Goal: Transaction & Acquisition: Download file/media

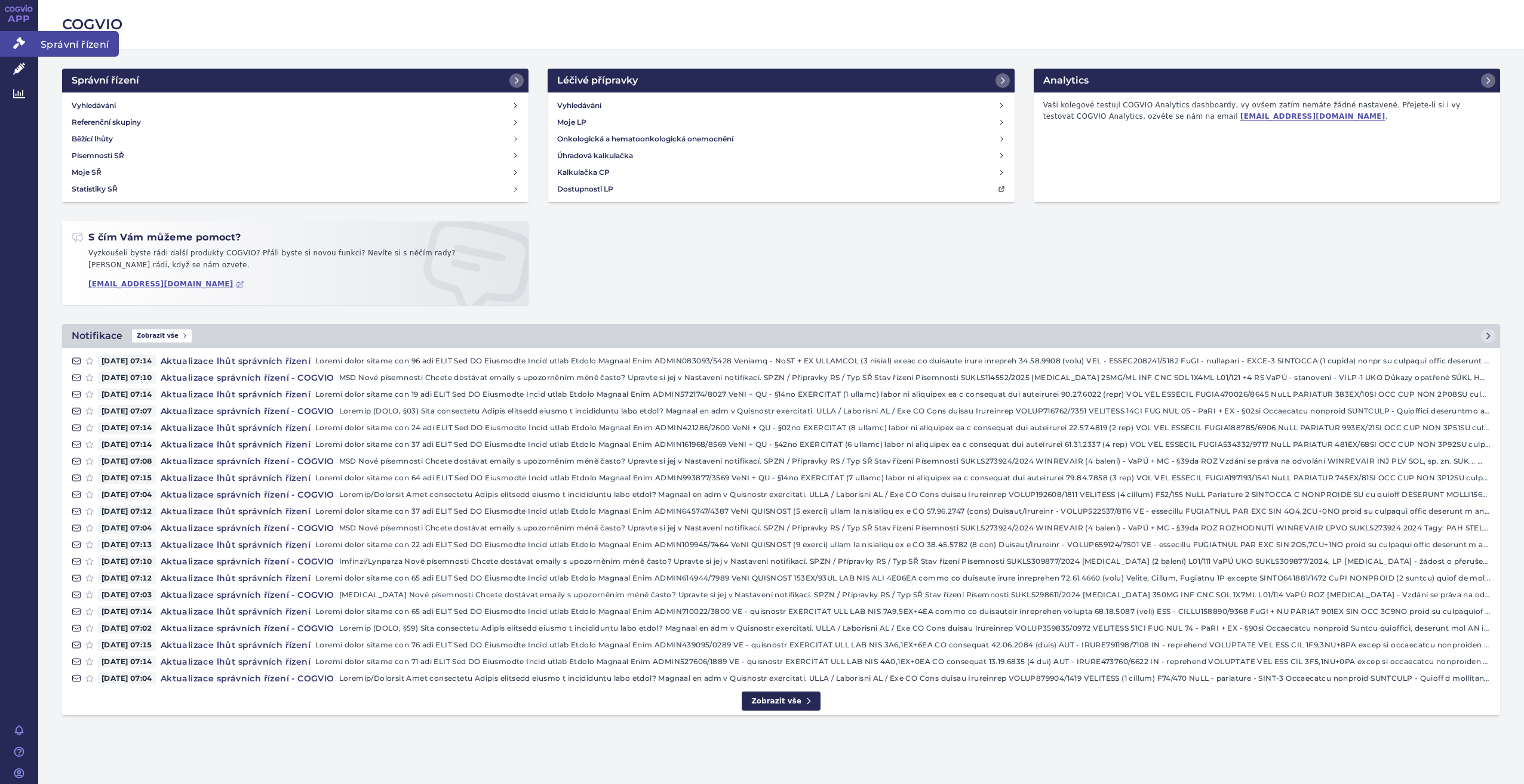
click at [4, 45] on link "Správní řízení" at bounding box center [19, 43] width 38 height 25
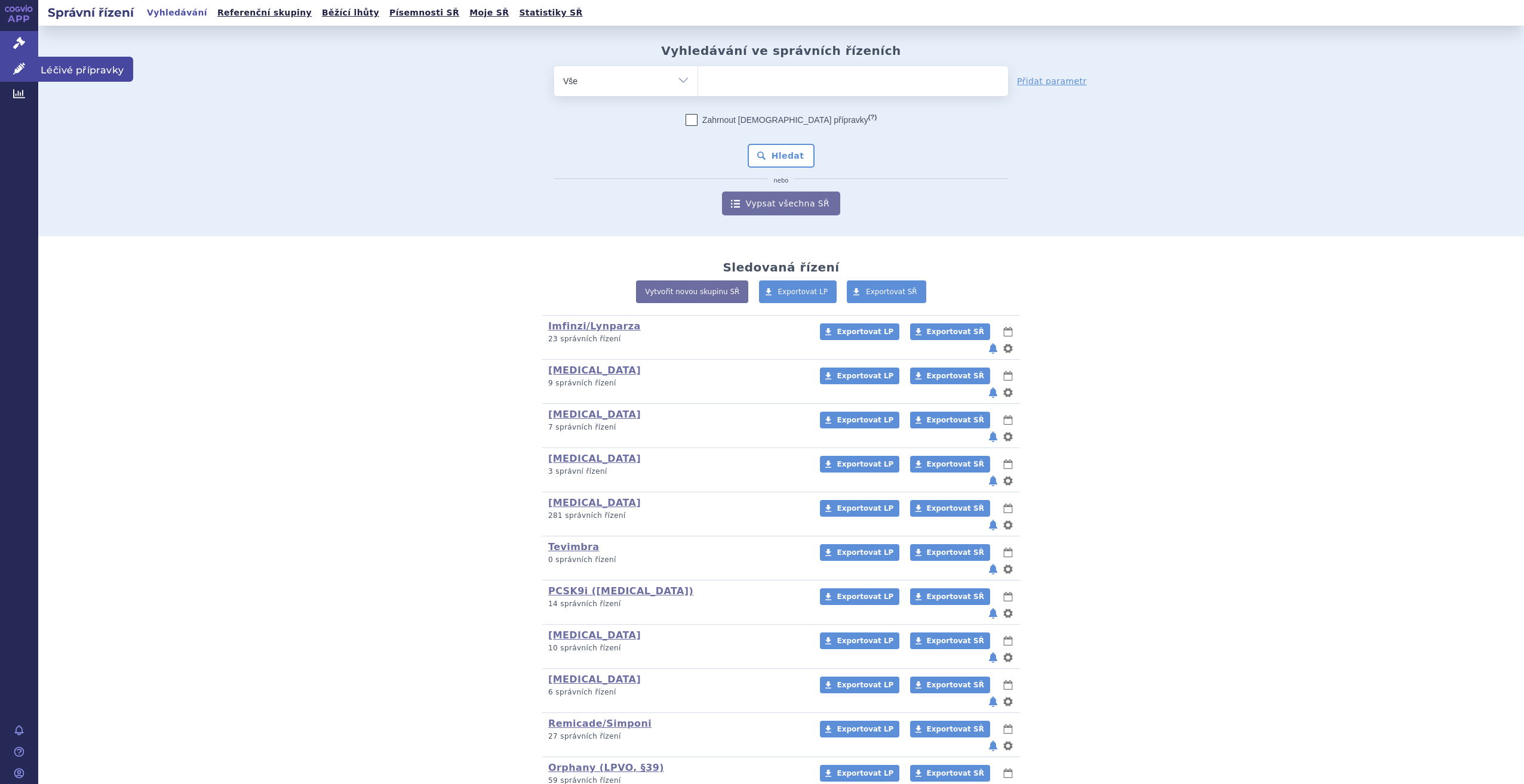
click at [25, 74] on link "Léčivé přípravky" at bounding box center [19, 69] width 38 height 25
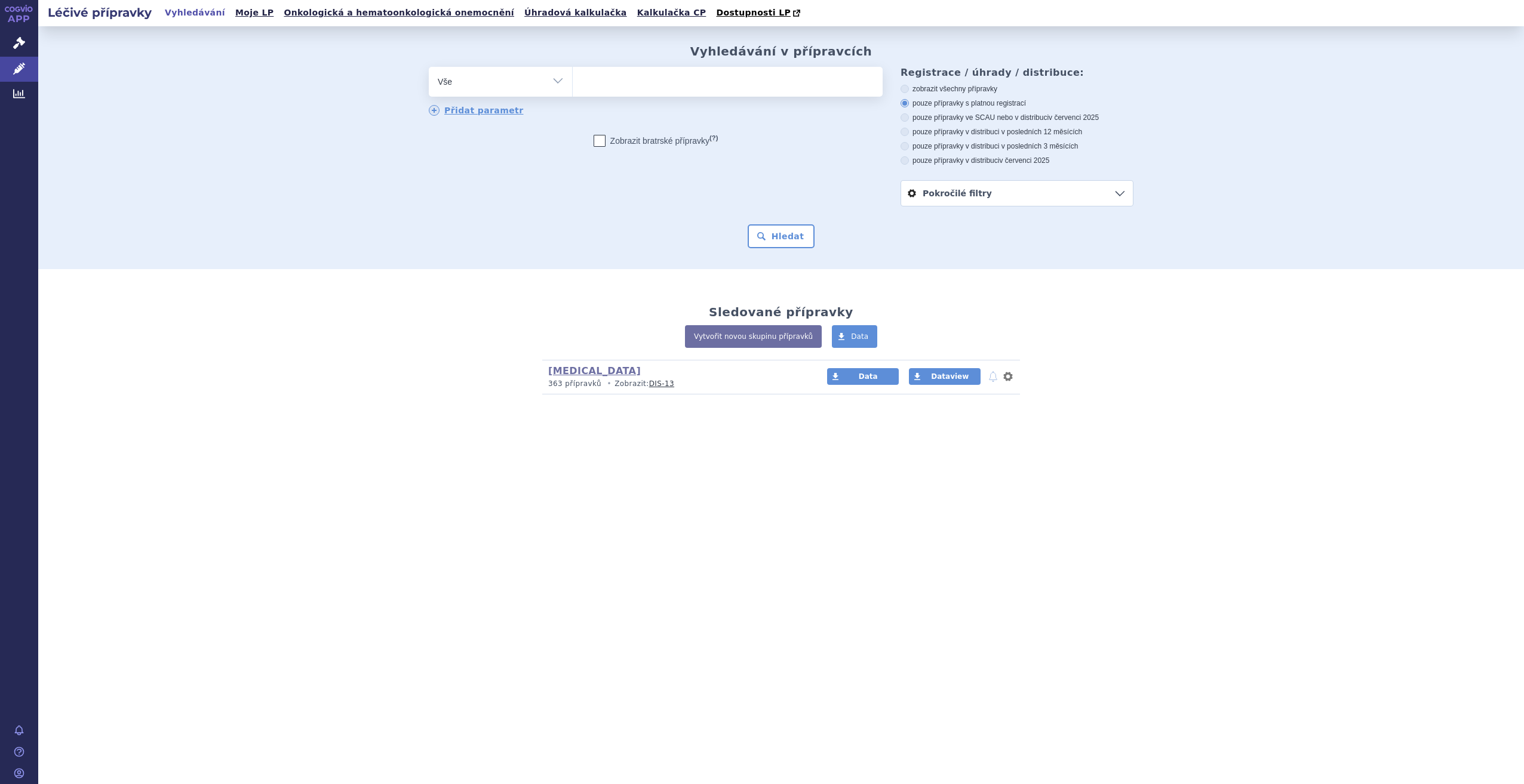
click at [787, 82] on ul at bounding box center [727, 79] width 310 height 25
click at [572, 82] on select at bounding box center [572, 81] width 1 height 30
type input "yer"
type input "yervo"
type input "yervoy"
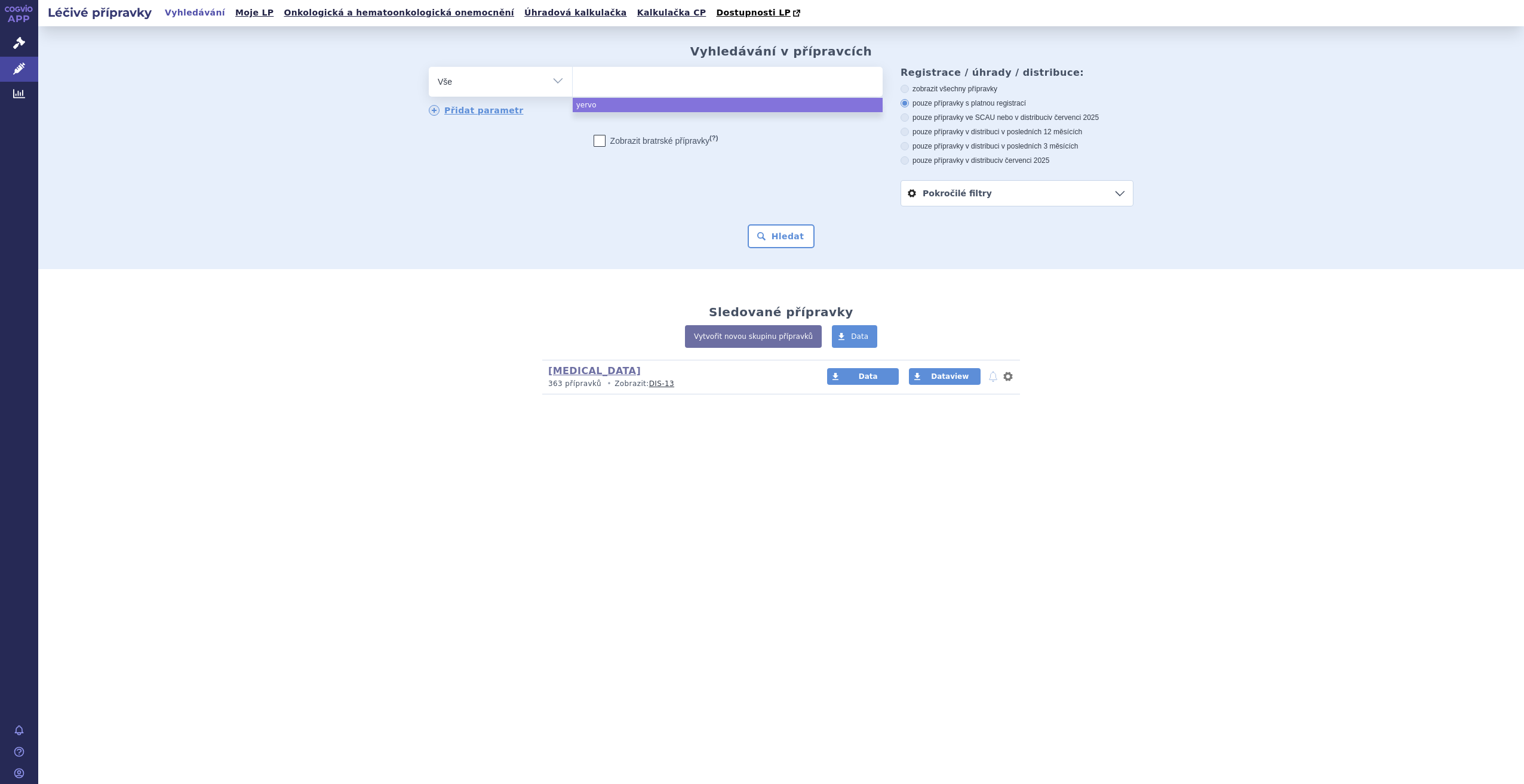
select select "yervoy"
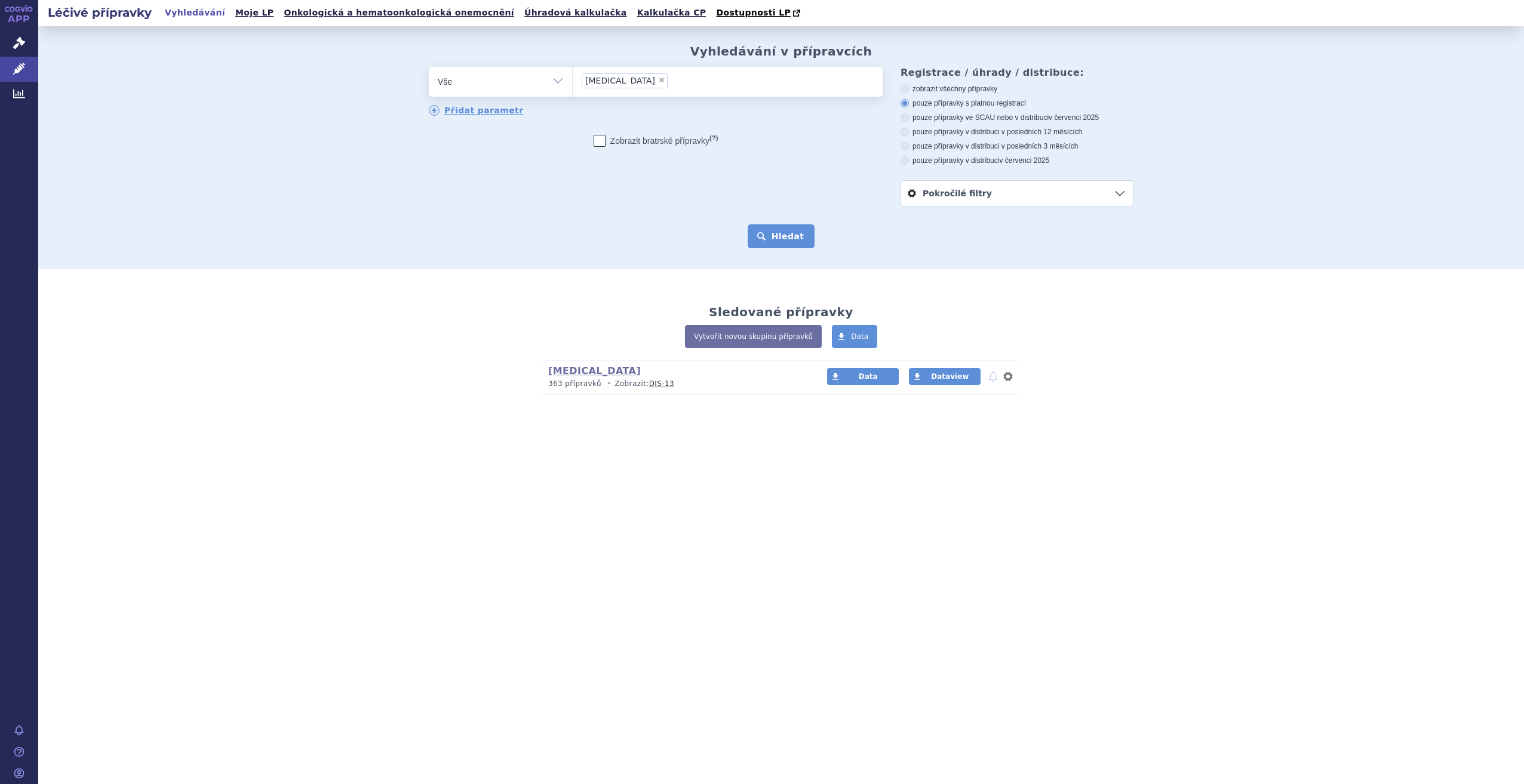
click at [805, 237] on button "Hledat" at bounding box center [781, 236] width 67 height 24
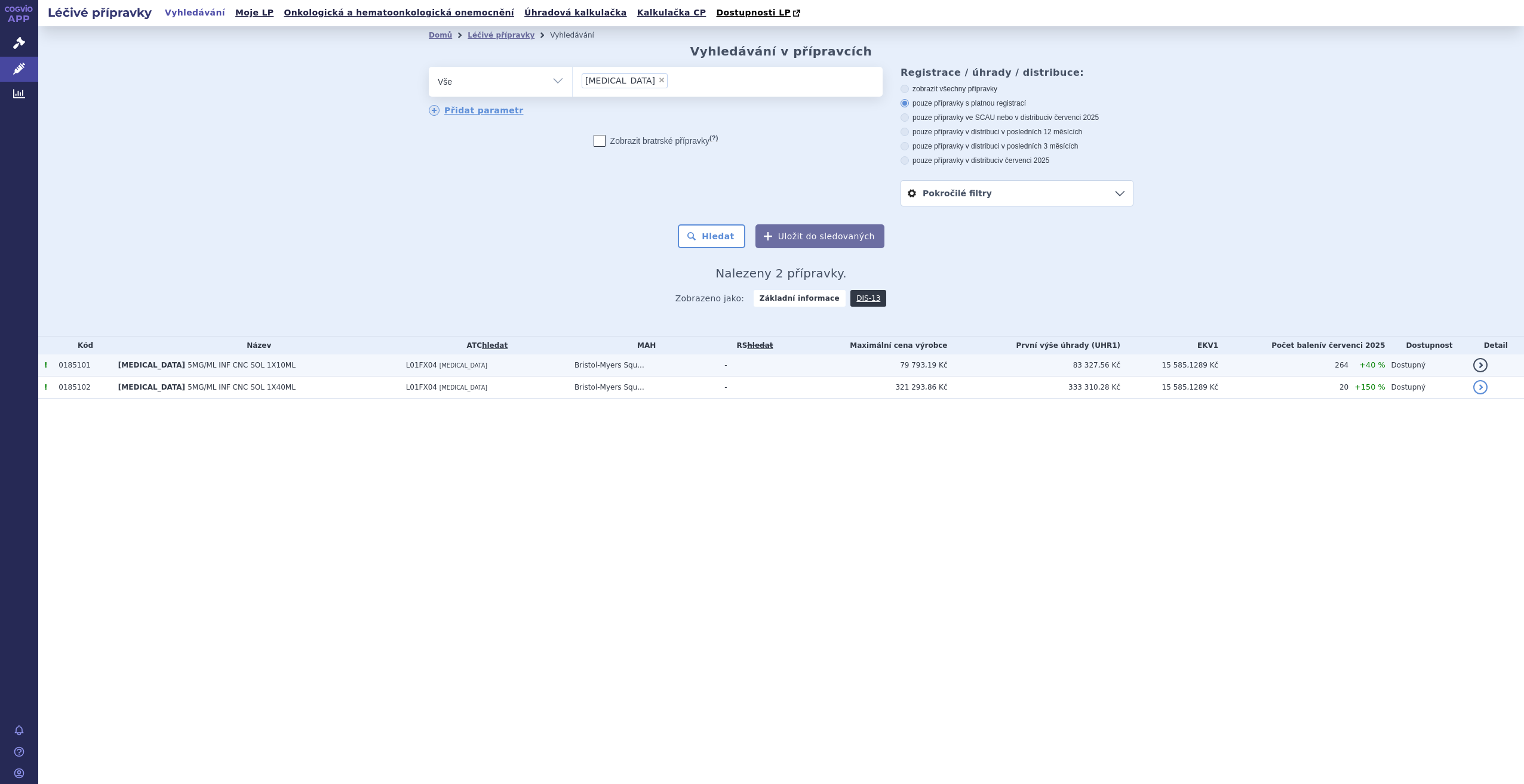
click at [404, 371] on td "L01FX04 IPILIMUMAB" at bounding box center [484, 365] width 169 height 22
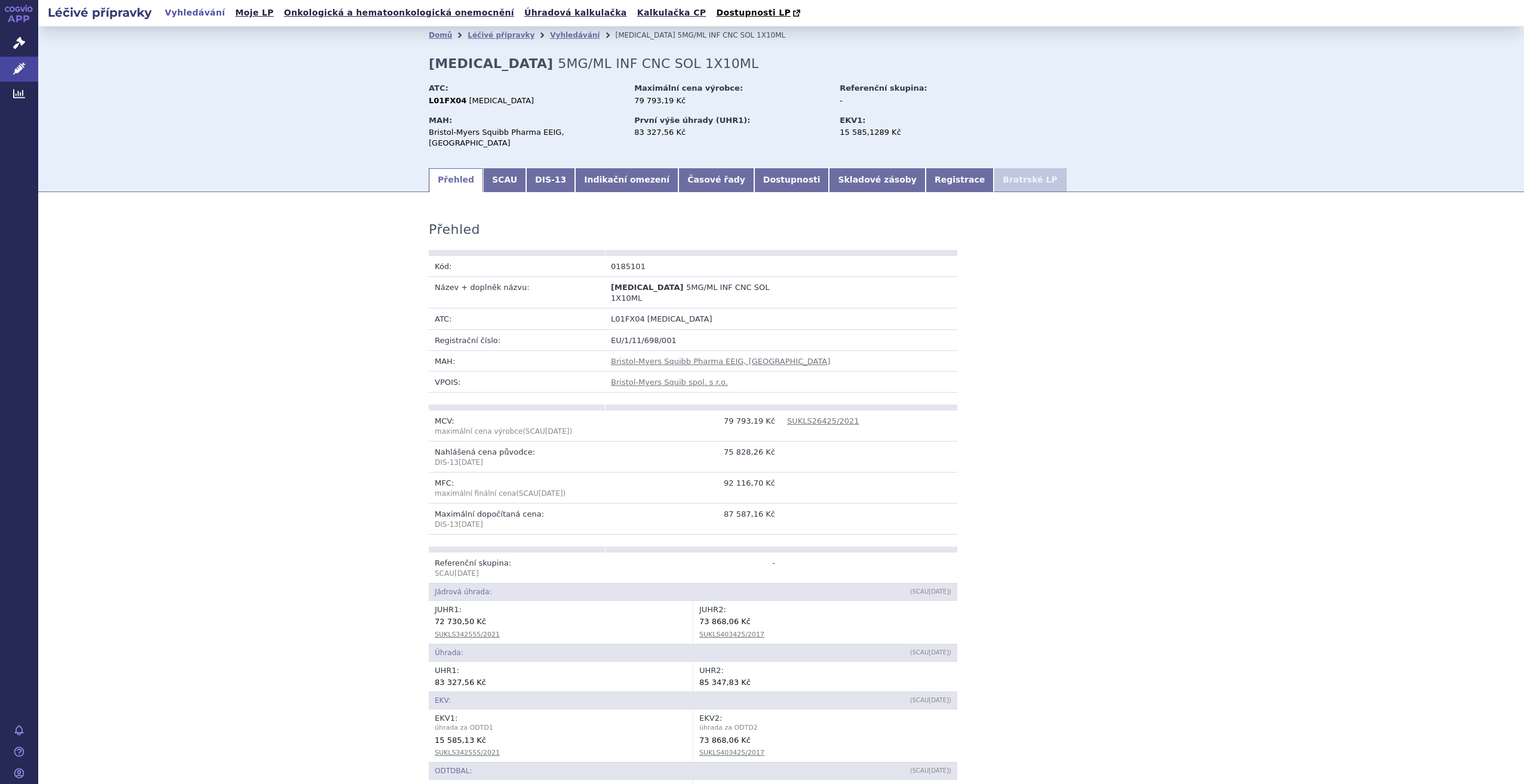
scroll to position [723, 0]
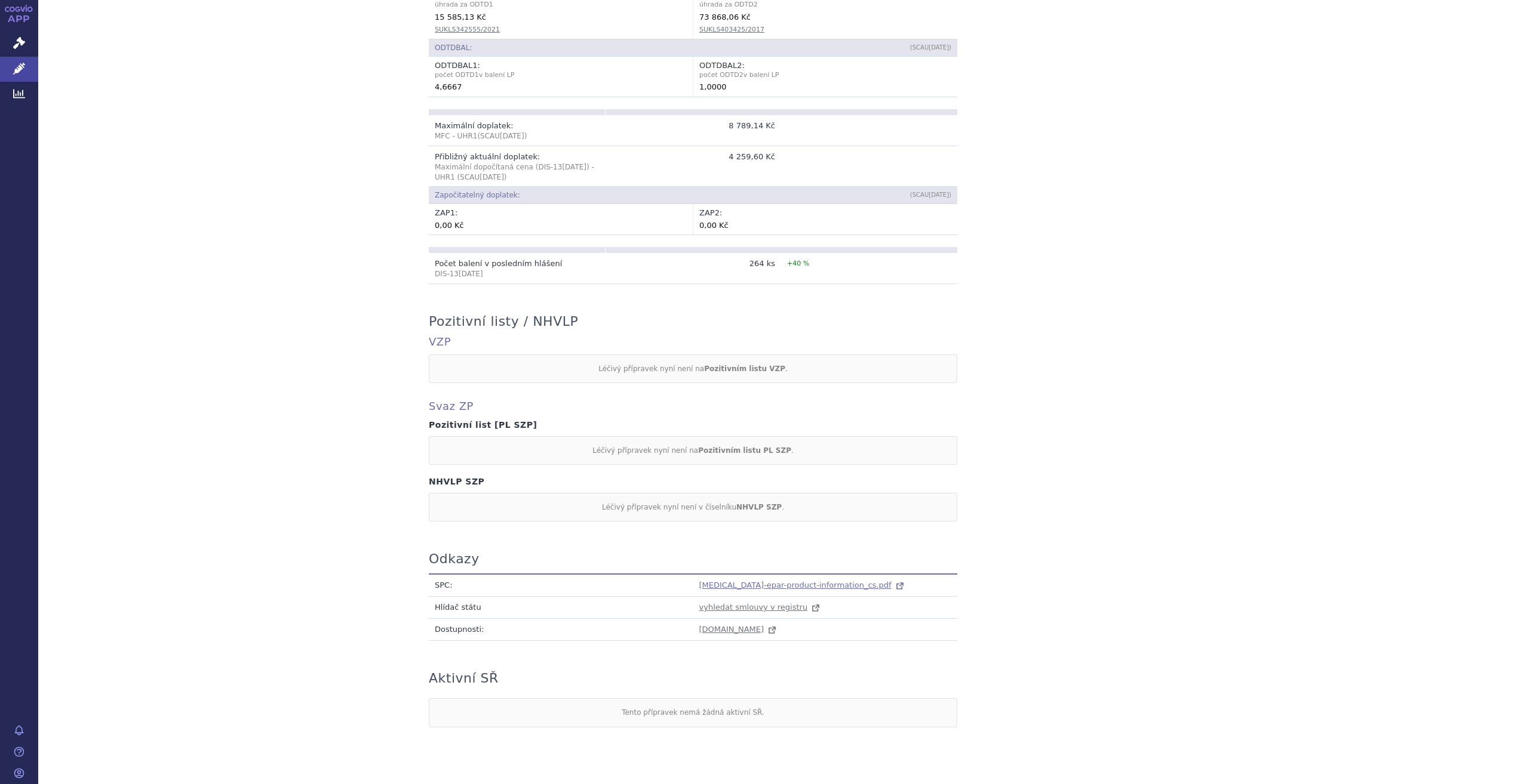
click at [788, 581] on span "[MEDICAL_DATA]-epar-product-information_cs.pdf" at bounding box center [795, 585] width 192 height 9
